Goal: Task Accomplishment & Management: Manage account settings

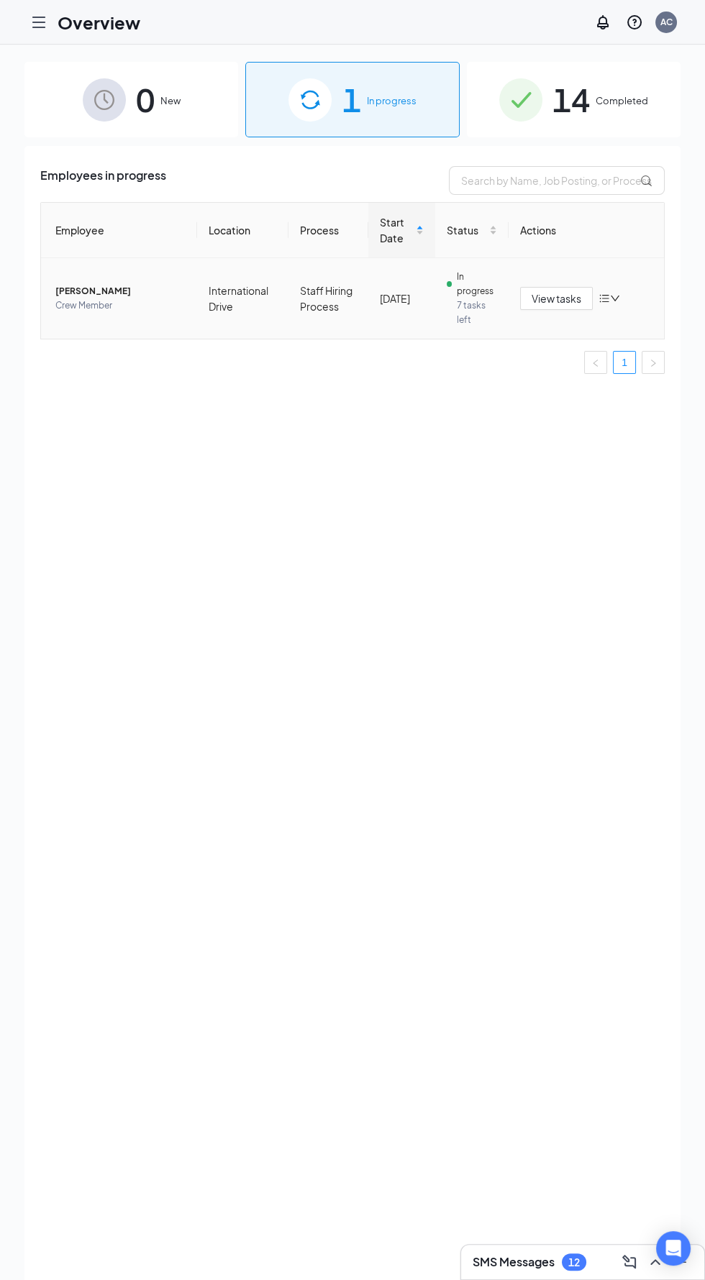
click at [362, 278] on td "Staff Hiring Process" at bounding box center [328, 298] width 81 height 81
click at [485, 308] on span "7 tasks left" at bounding box center [477, 312] width 40 height 29
click at [365, 306] on td "Staff Hiring Process" at bounding box center [328, 298] width 81 height 81
click at [123, 301] on span "Crew Member" at bounding box center [120, 305] width 130 height 14
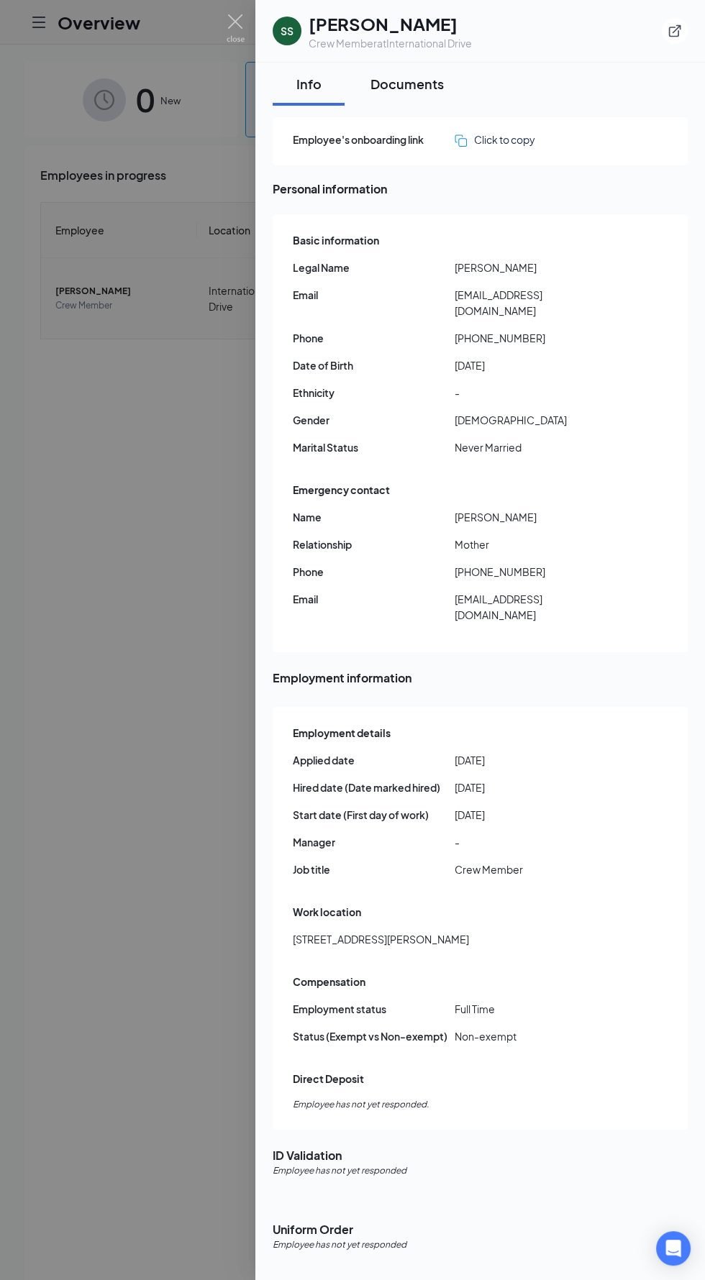
click at [404, 88] on div "Documents" at bounding box center [406, 84] width 73 height 18
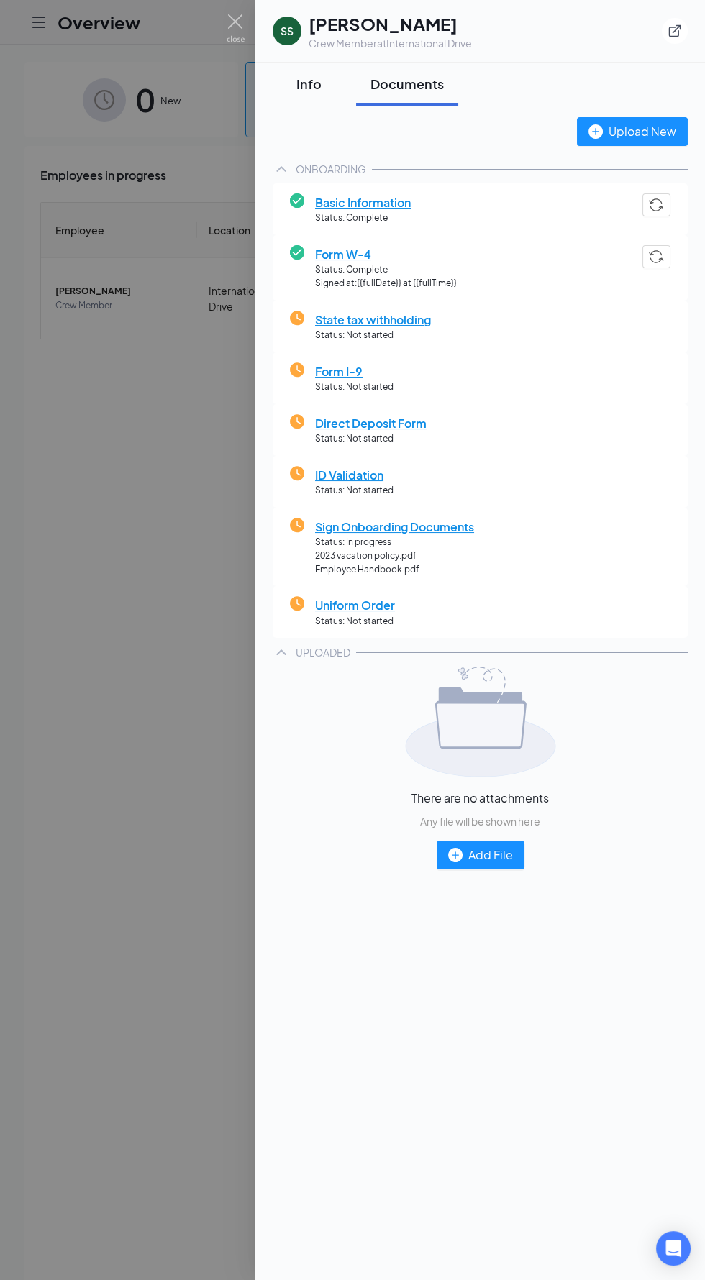
click at [318, 80] on div "Info" at bounding box center [308, 84] width 43 height 18
